Goal: Information Seeking & Learning: Learn about a topic

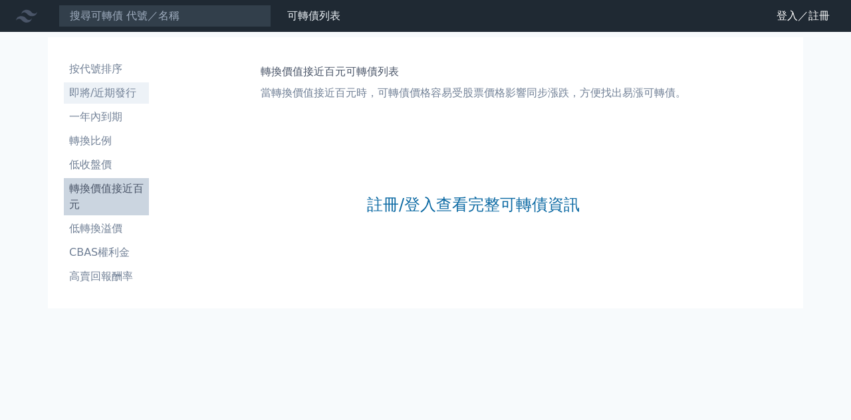
click at [108, 98] on li "即將/近期發行" at bounding box center [106, 93] width 85 height 16
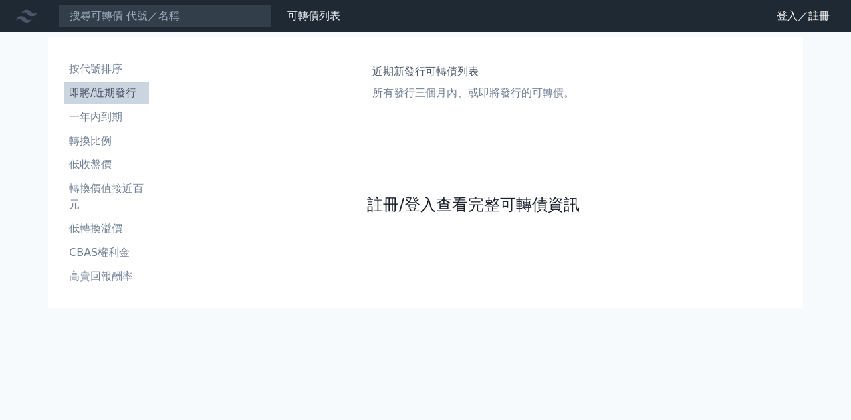
click at [539, 202] on link "註冊/登入查看完整可轉債資訊" at bounding box center [473, 204] width 213 height 21
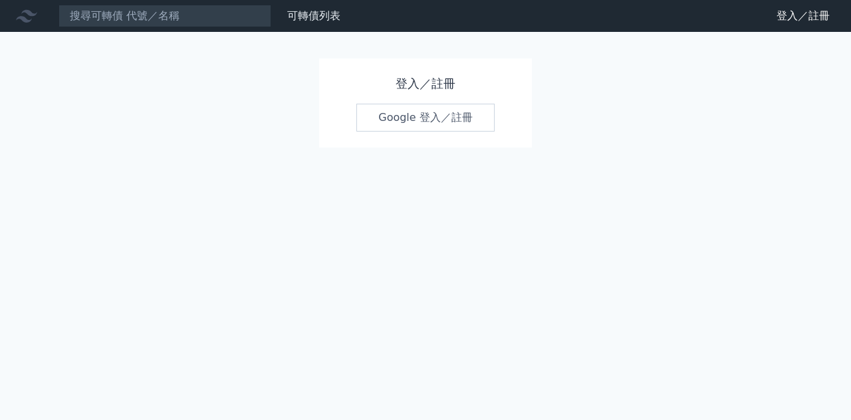
click at [415, 110] on link "Google 登入／註冊" at bounding box center [425, 118] width 138 height 28
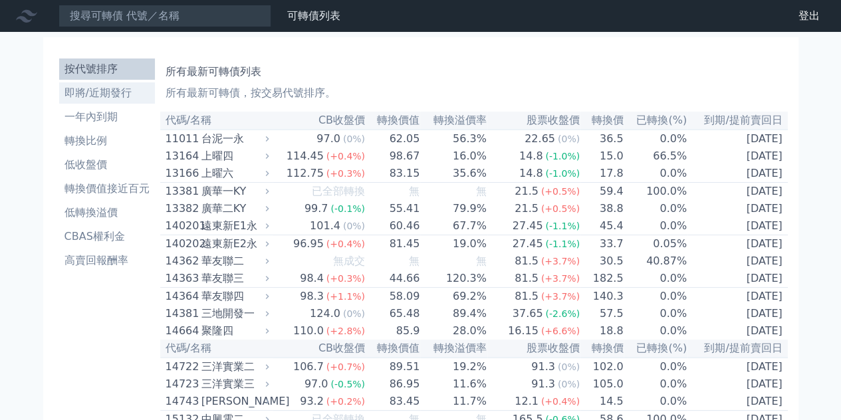
click at [112, 90] on li "即將/近期發行" at bounding box center [107, 93] width 96 height 16
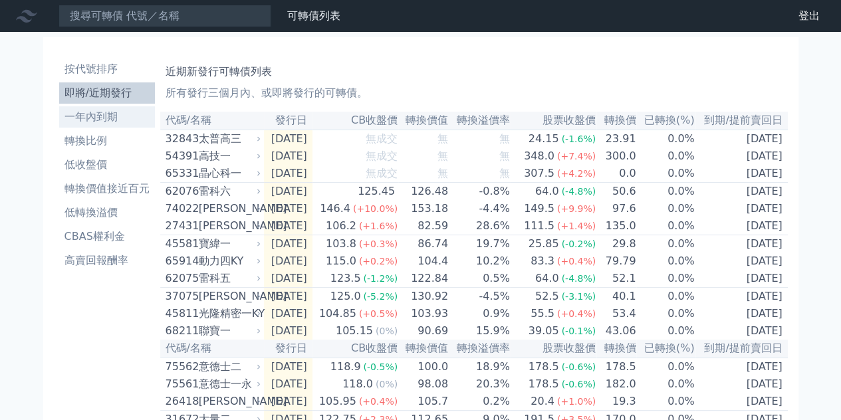
click at [109, 115] on li "一年內到期" at bounding box center [107, 117] width 96 height 16
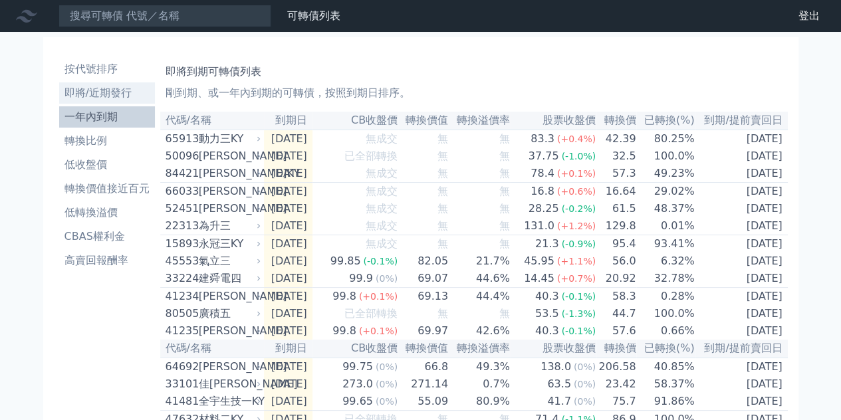
click at [108, 88] on li "即將/近期發行" at bounding box center [107, 93] width 96 height 16
